Goal: Transaction & Acquisition: Book appointment/travel/reservation

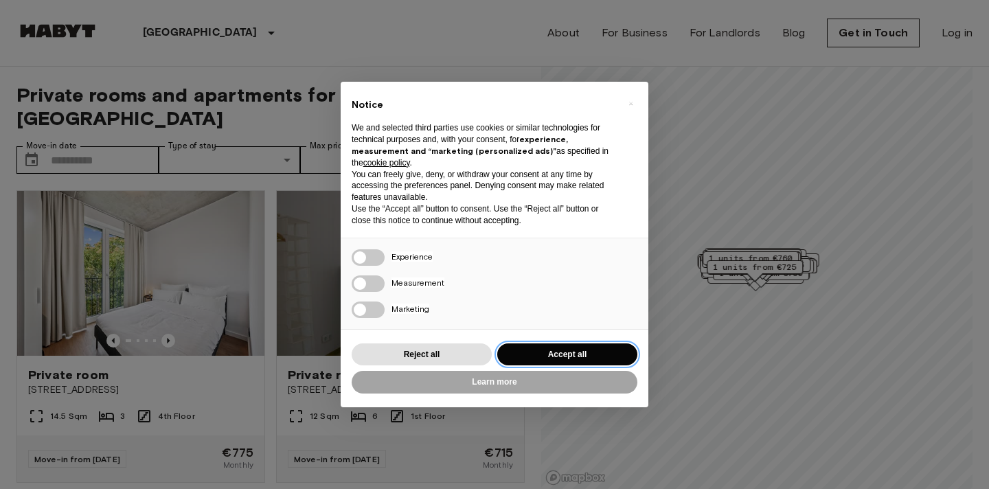
click at [530, 345] on button "Accept all" at bounding box center [567, 354] width 140 height 23
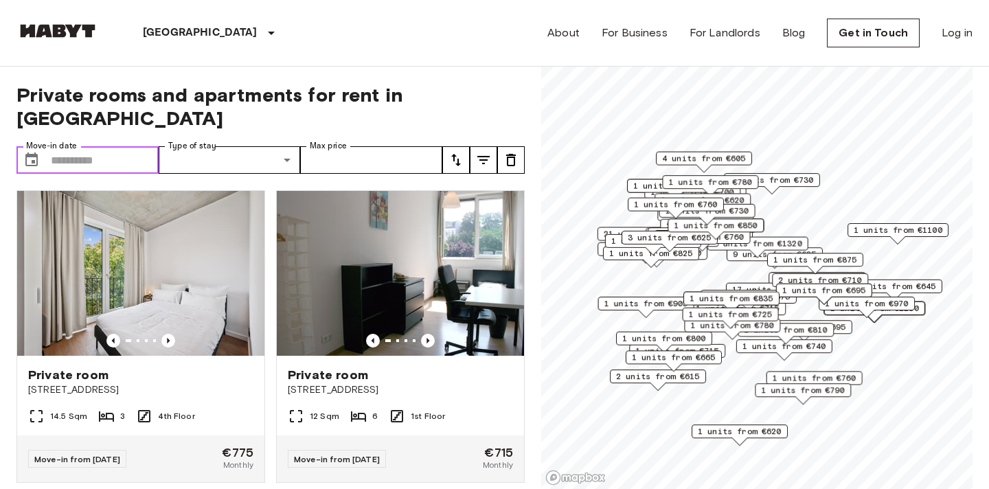
click at [121, 146] on input "Move-in date" at bounding box center [105, 159] width 108 height 27
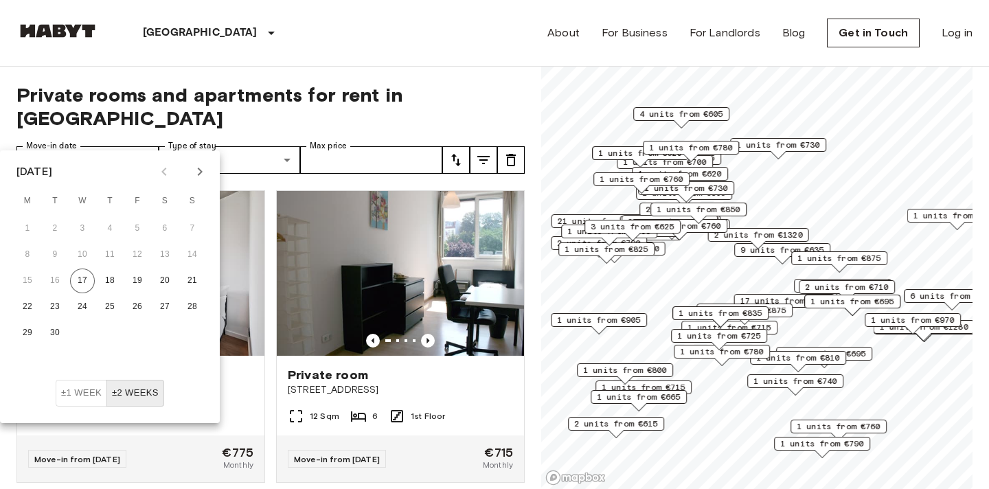
click at [207, 169] on icon "Next month" at bounding box center [200, 171] width 16 height 16
click at [143, 228] on button "3" at bounding box center [137, 228] width 25 height 25
type input "**********"
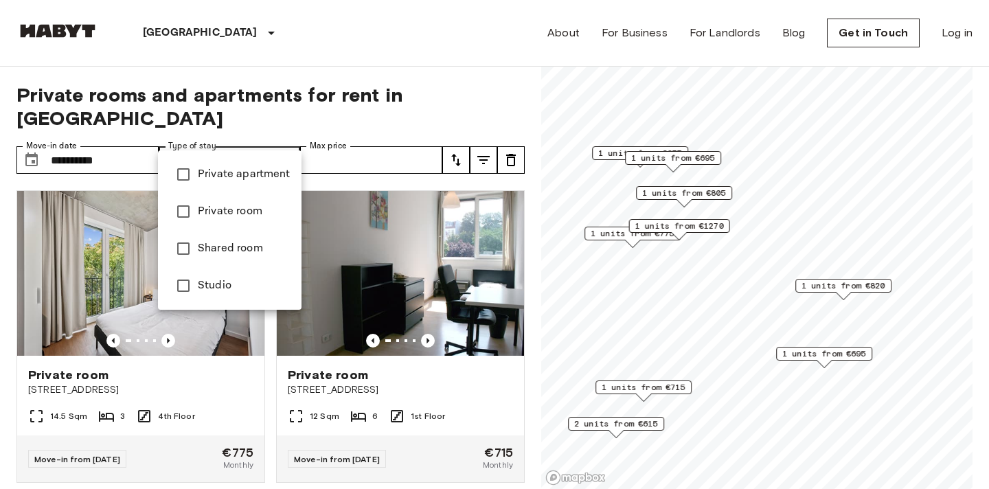
click at [232, 173] on span "Private apartment" at bounding box center [244, 174] width 93 height 16
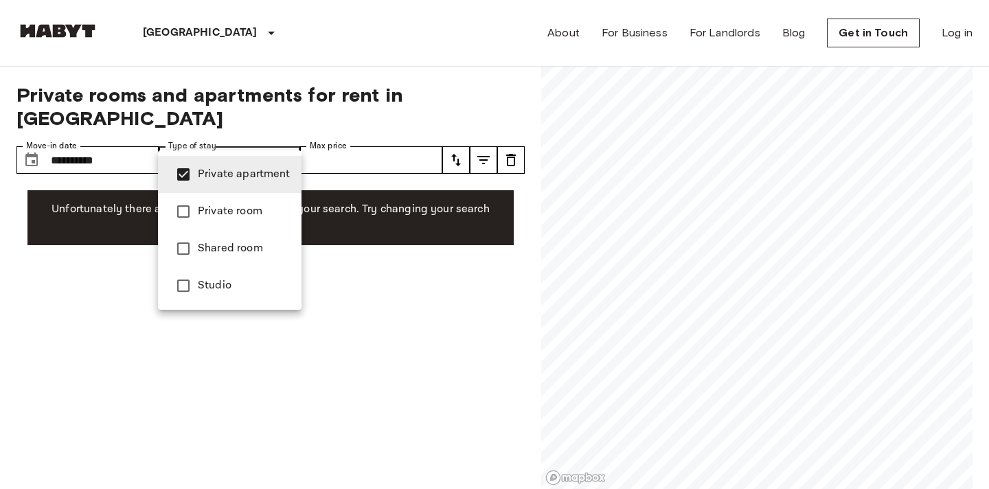
click at [227, 213] on span "Private room" at bounding box center [244, 211] width 93 height 16
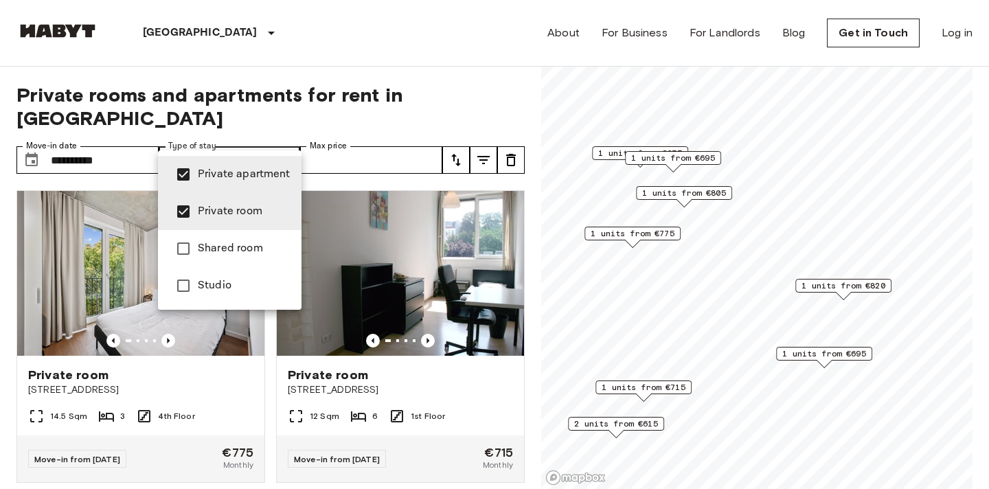
click at [207, 244] on span "Shared room" at bounding box center [244, 248] width 93 height 16
click at [207, 249] on span "Shared room" at bounding box center [244, 248] width 93 height 16
click at [205, 289] on span "Studio" at bounding box center [244, 285] width 93 height 16
click at [230, 221] on li "Private room" at bounding box center [230, 211] width 144 height 37
type input "**********"
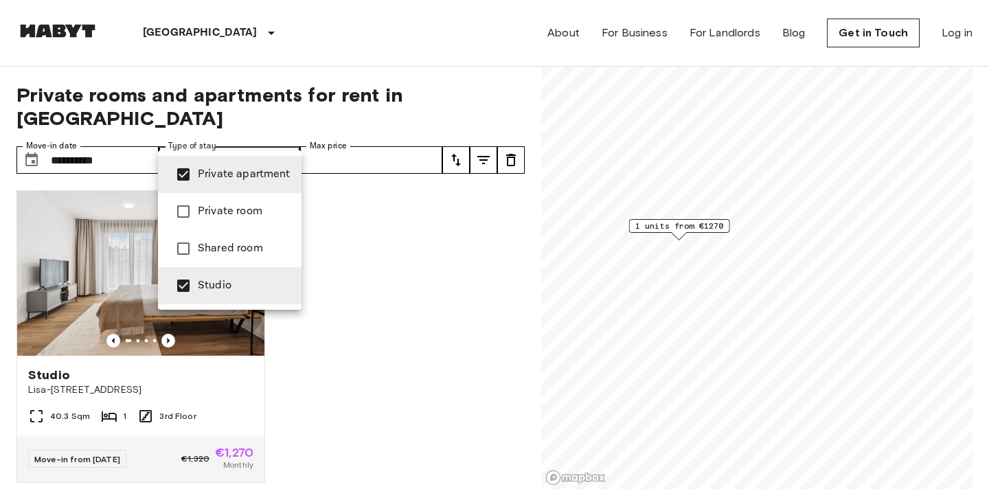
click at [50, 352] on div at bounding box center [494, 244] width 989 height 489
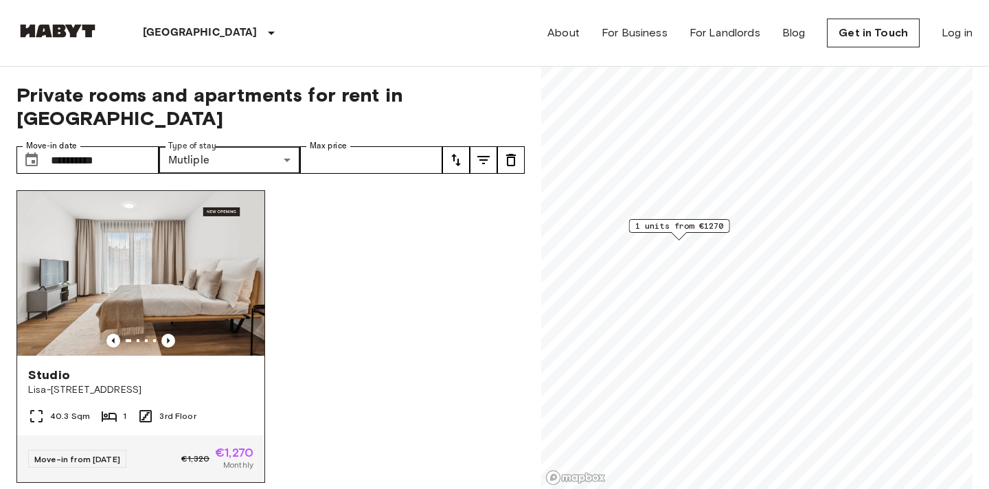
click at [39, 367] on span "Studio" at bounding box center [49, 375] width 42 height 16
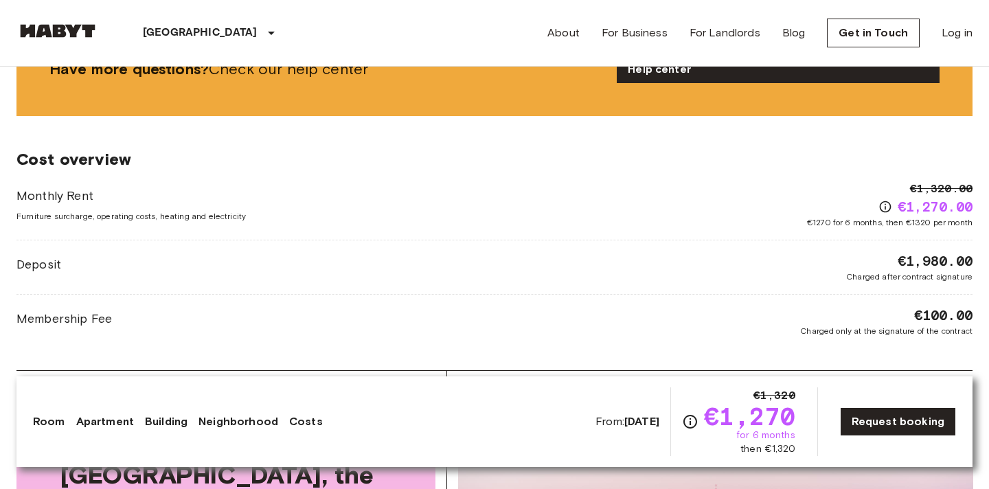
scroll to position [1768, 0]
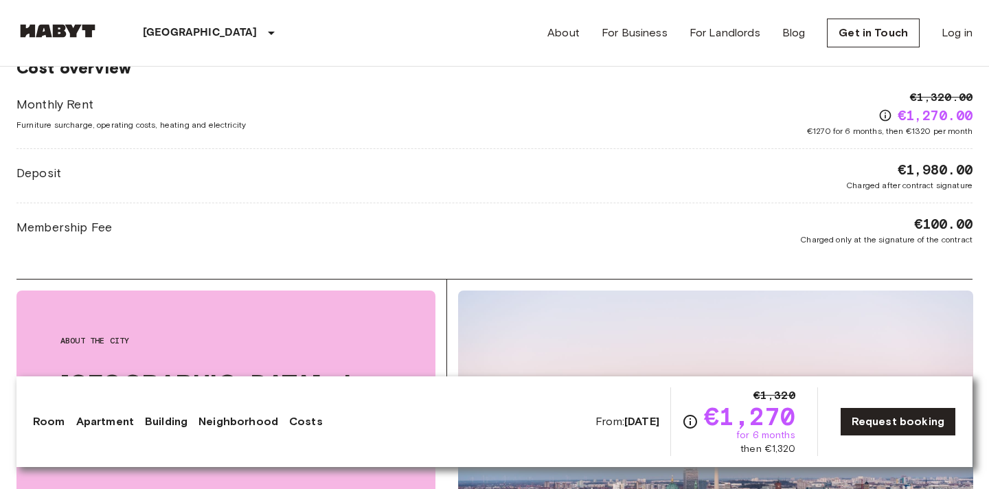
click at [489, 60] on div "Berlin Europe Amsterdam Berlin Brussels Cologne Dusseldorf Frankfurt Graz Hambu…" at bounding box center [494, 33] width 956 height 66
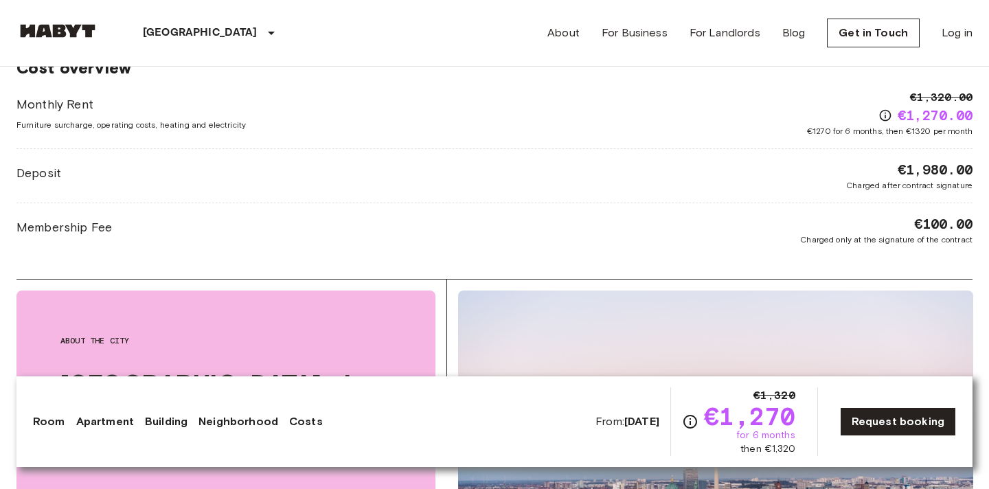
click at [489, 60] on div "Berlin Europe Amsterdam Berlin Brussels Cologne Dusseldorf Frankfurt Graz Hambu…" at bounding box center [494, 33] width 956 height 66
click at [679, 57] on div "About For Business For Landlords Blog Get in Touch Log in" at bounding box center [759, 33] width 425 height 66
click at [751, 52] on div "About For Business For Landlords Blog Get in Touch Log in" at bounding box center [759, 33] width 425 height 66
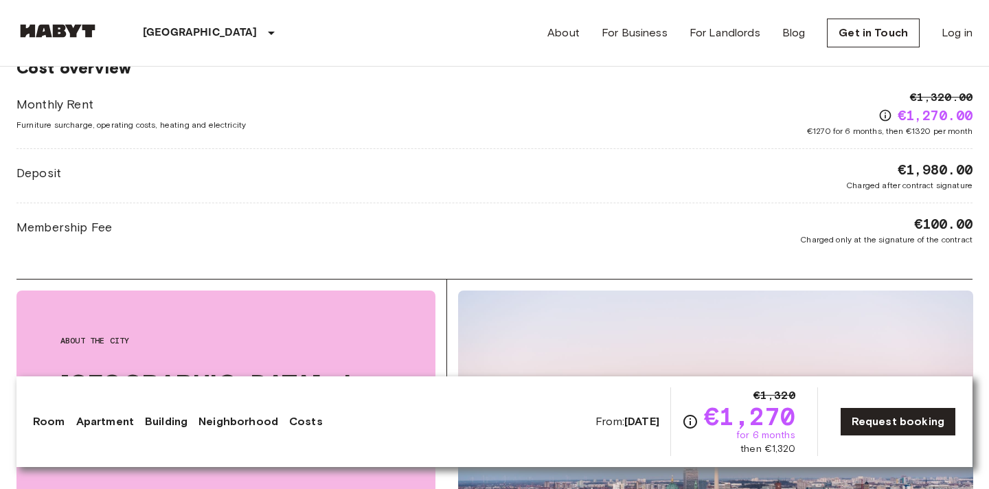
click at [751, 52] on div "About For Business For Landlords Blog Get in Touch Log in" at bounding box center [759, 33] width 425 height 66
click at [795, 51] on div "About For Business For Landlords Blog Get in Touch Log in" at bounding box center [759, 33] width 425 height 66
